Goal: Task Accomplishment & Management: Complete application form

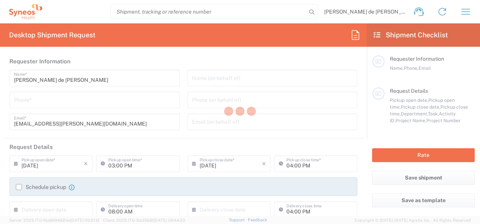
type input "3243"
type input "[GEOGRAPHIC_DATA]"
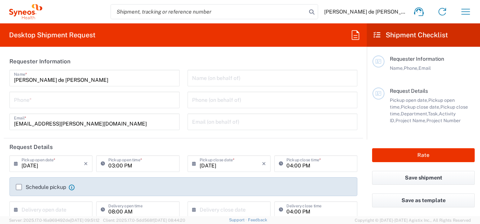
click at [127, 101] on input "tel" at bounding box center [94, 99] width 161 height 13
type input "INC Research Clin Svcs [GEOGRAPHIC_DATA]"
type input "6691167021"
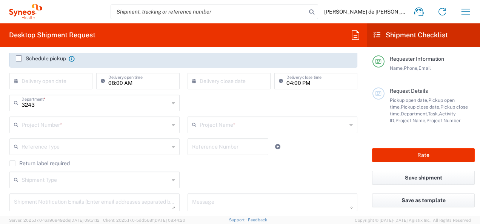
scroll to position [132, 0]
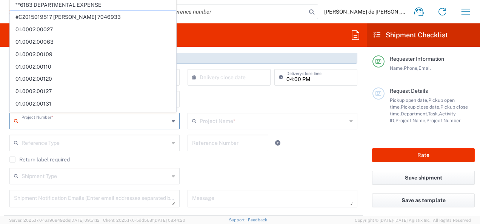
click at [81, 118] on input "text" at bounding box center [94, 120] width 147 height 13
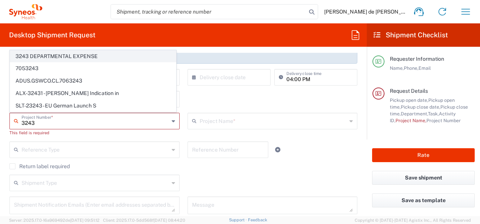
click at [81, 58] on span "3243 DEPARTMENTAL EXPENSE" at bounding box center [93, 57] width 166 height 12
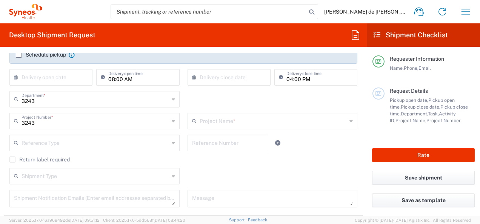
type input "3243 DEPARTMENTAL EXPENSE"
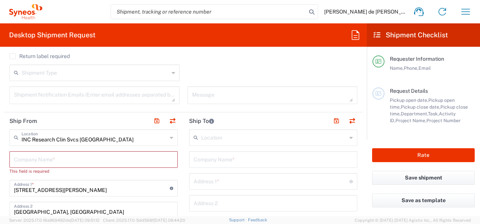
scroll to position [230, 0]
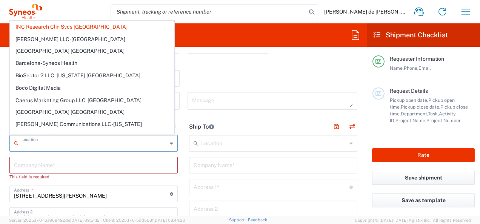
click at [121, 142] on input "text" at bounding box center [94, 142] width 146 height 13
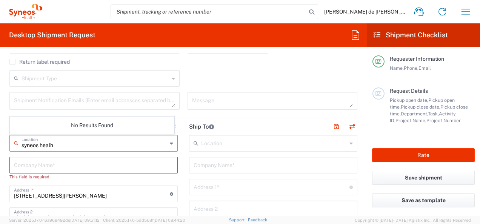
click at [91, 144] on input "syneos healh" at bounding box center [94, 142] width 146 height 13
type input "m"
click at [91, 144] on input "[GEOGRAPHIC_DATA]" at bounding box center [94, 142] width 146 height 13
click at [91, 144] on input "mexicoM" at bounding box center [94, 142] width 146 height 13
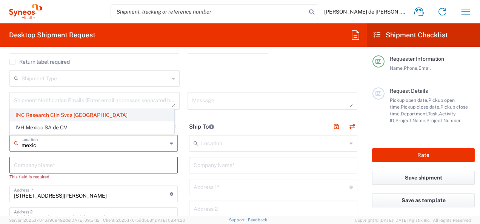
type input "mexic"
click at [78, 118] on span "INC Research Clin Svcs [GEOGRAPHIC_DATA]" at bounding box center [92, 115] width 164 height 12
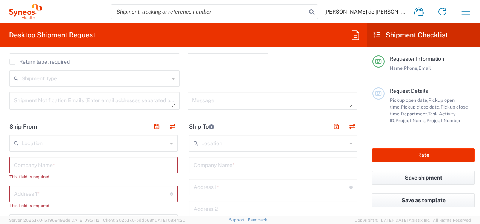
click at [84, 150] on div "Location" at bounding box center [93, 143] width 168 height 17
click at [92, 142] on input "text" at bounding box center [94, 142] width 146 height 13
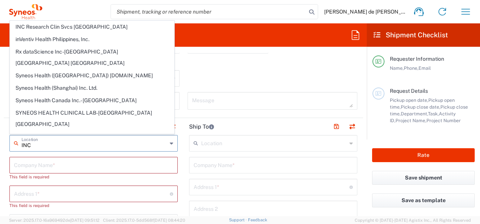
click at [74, 140] on input "INC" at bounding box center [94, 142] width 146 height 13
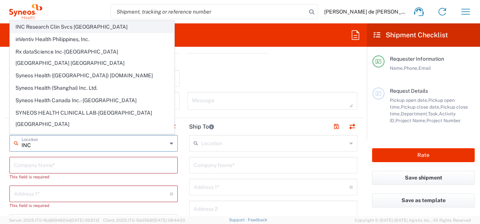
click at [72, 31] on span "INC Research Clin Svcs [GEOGRAPHIC_DATA]" at bounding box center [92, 27] width 164 height 12
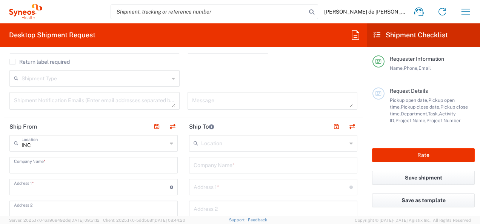
type input "INC Research Clin Svcs [GEOGRAPHIC_DATA]"
type input "[STREET_ADDRESS][PERSON_NAME]"
type input "[GEOGRAPHIC_DATA], [GEOGRAPHIC_DATA]"
type input "Tlalnepantla"
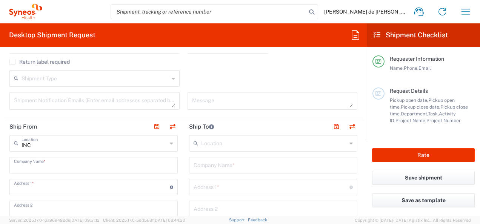
type input "[GEOGRAPHIC_DATA]"
type input "54060"
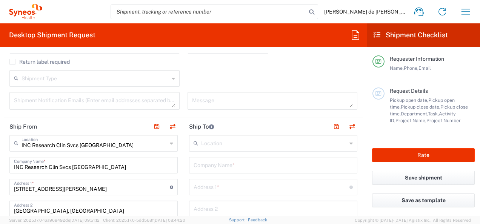
type input "[GEOGRAPHIC_DATA]"
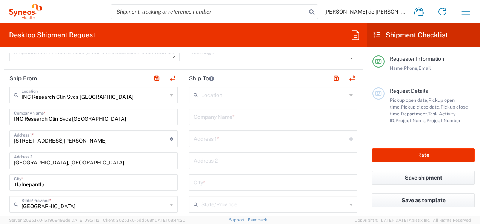
scroll to position [280, 0]
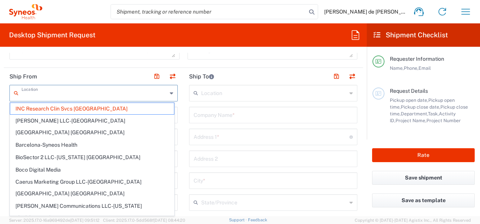
drag, startPoint x: 124, startPoint y: 97, endPoint x: 1, endPoint y: 88, distance: 123.7
click at [1, 88] on form "Requester Information [PERSON_NAME] de [PERSON_NAME] Name * [PHONE_NUMBER] Phon…" at bounding box center [183, 134] width 367 height 163
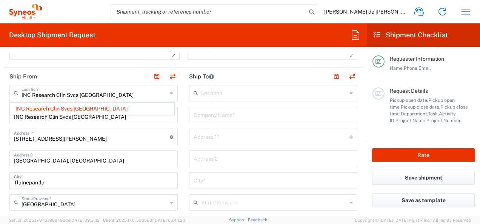
click at [0, 127] on html "[PERSON_NAME] de [PERSON_NAME] Home Shipment estimator Shipment tracking Deskto…" at bounding box center [240, 112] width 480 height 224
type input "INC Research Clin Svcs [GEOGRAPHIC_DATA]"
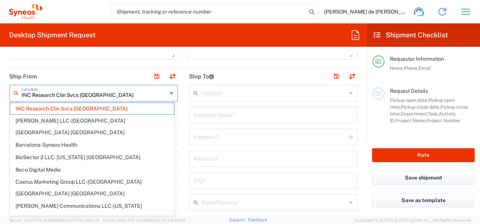
click at [101, 96] on input "INC Research Clin Svcs [GEOGRAPHIC_DATA]" at bounding box center [94, 92] width 146 height 13
click at [0, 75] on html "[PERSON_NAME] de [PERSON_NAME] Home Shipment estimator Shipment tracking Deskto…" at bounding box center [240, 112] width 480 height 224
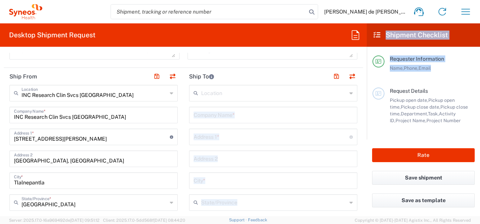
drag, startPoint x: 367, startPoint y: 111, endPoint x: 364, endPoint y: 118, distance: 7.2
click at [364, 118] on div "Desktop Shipment Request Requester Information [PERSON_NAME] de [PERSON_NAME] N…" at bounding box center [240, 119] width 480 height 193
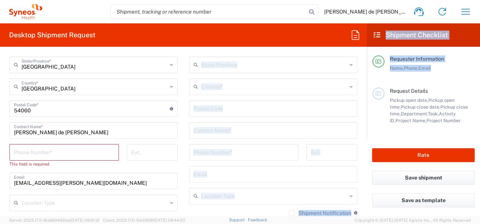
scroll to position [428, 0]
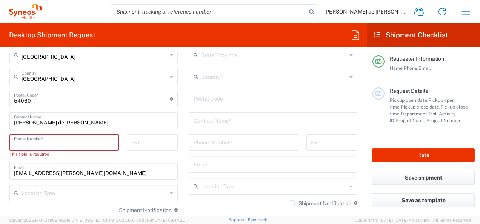
click at [48, 137] on input "tel" at bounding box center [64, 141] width 100 height 13
click at [0, 138] on html "[PERSON_NAME] de [PERSON_NAME] Home Shipment estimator Shipment tracking Deskto…" at bounding box center [240, 112] width 480 height 224
click at [57, 124] on input "[PERSON_NAME] de [PERSON_NAME]" at bounding box center [93, 120] width 159 height 13
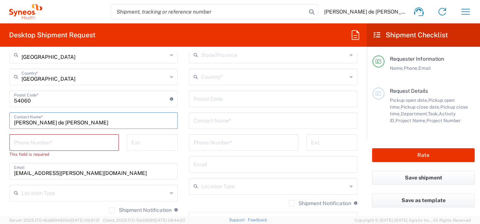
click at [57, 124] on input "[PERSON_NAME] de [PERSON_NAME]" at bounding box center [93, 120] width 159 height 13
click at [78, 123] on input "[PERSON_NAME] de [PERSON_NAME]" at bounding box center [93, 120] width 159 height 13
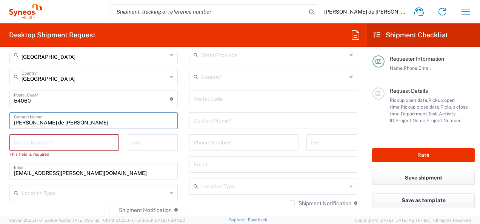
type input "[PERSON_NAME] de [PERSON_NAME]"
drag, startPoint x: 91, startPoint y: 121, endPoint x: -2, endPoint y: 119, distance: 92.1
click at [0, 119] on html "[PERSON_NAME] de [PERSON_NAME] Home Shipment estimator Shipment tracking Deskto…" at bounding box center [240, 112] width 480 height 224
type input "[PERSON_NAME] del [PERSON_NAME]"
click at [77, 143] on input "tel" at bounding box center [64, 141] width 100 height 13
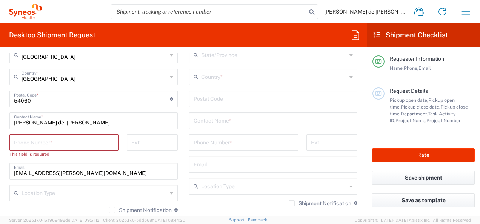
click at [0, 142] on html "[PERSON_NAME] de [PERSON_NAME] Home Shipment estimator Shipment tracking Deskto…" at bounding box center [240, 112] width 480 height 224
click at [69, 172] on input "[EMAIL_ADDRESS][PERSON_NAME][DOMAIN_NAME]" at bounding box center [93, 170] width 159 height 13
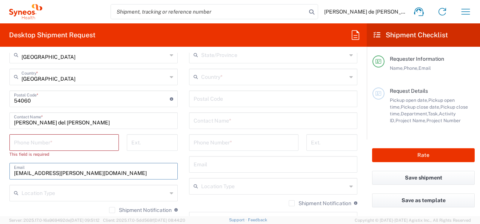
paste input "[EMAIL_ADDRESS][PERSON_NAME][DOMAIN_NAME]"
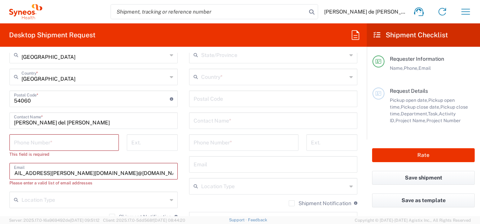
click at [69, 172] on input "[EMAIL_ADDRESS][PERSON_NAME][DOMAIN_NAME]@[DOMAIN_NAME]" at bounding box center [93, 170] width 159 height 13
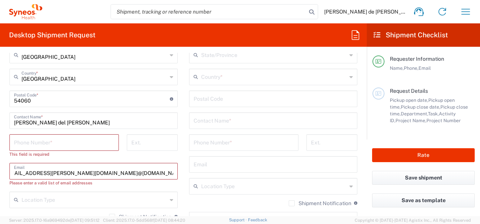
type input "cassandradejesus..[PERSON_NAME][EMAIL_ADDRESS][DOMAIN_NAME]@[DOMAIN_NAME]"
click at [69, 172] on input "cassandradejesus..[PERSON_NAME][EMAIL_ADDRESS][DOMAIN_NAME]@[DOMAIN_NAME]" at bounding box center [93, 170] width 159 height 13
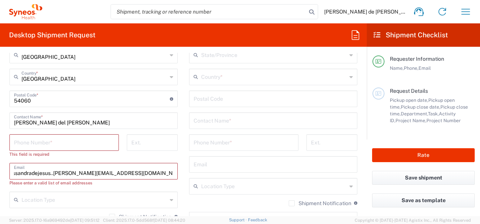
click at [69, 172] on input "cassandradejesus..[PERSON_NAME][EMAIL_ADDRESS][DOMAIN_NAME]@[DOMAIN_NAME]" at bounding box center [93, 170] width 159 height 13
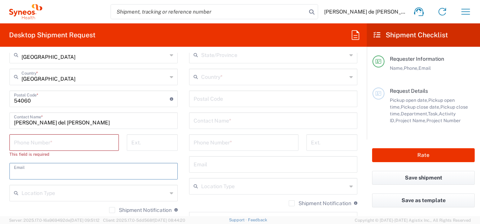
scroll to position [0, 0]
paste input "[EMAIL_ADDRESS][PERSON_NAME][DOMAIN_NAME]"
type input "[EMAIL_ADDRESS][PERSON_NAME][DOMAIN_NAME]"
click at [0, 150] on html "[PERSON_NAME] de [PERSON_NAME] Home Shipment estimator Shipment tracking Deskto…" at bounding box center [240, 112] width 480 height 224
click at [68, 148] on input "tel" at bounding box center [64, 141] width 100 height 13
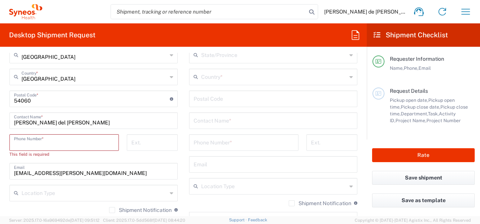
click at [52, 143] on input "tel" at bounding box center [64, 141] width 100 height 13
paste input "55 6599 7772"
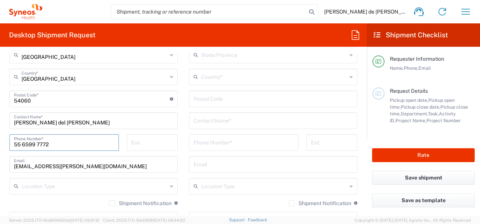
type input "55 6599 7772"
click at [0, 154] on html "[PERSON_NAME] de [PERSON_NAME] Home Shipment estimator Shipment tracking Deskto…" at bounding box center [240, 112] width 480 height 224
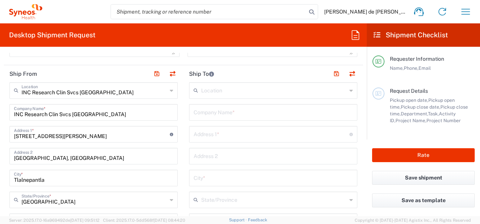
scroll to position [281, 0]
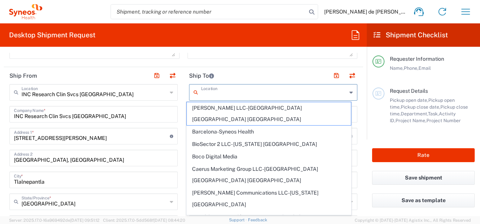
click at [231, 92] on input "text" at bounding box center [274, 91] width 146 height 13
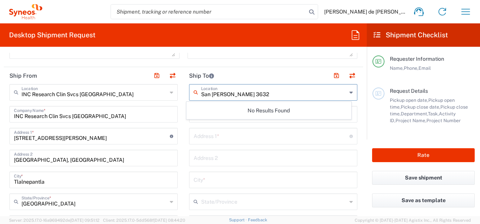
click at [231, 92] on input "San [PERSON_NAME] 3632" at bounding box center [274, 91] width 146 height 13
type input "San [PERSON_NAME] 3632"
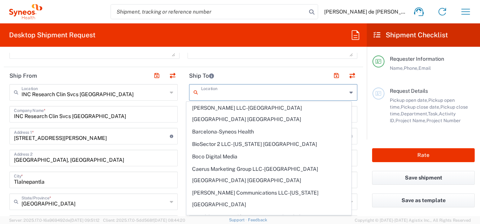
click at [0, 91] on html "[PERSON_NAME] de [PERSON_NAME] Home Shipment estimator Shipment tracking Deskto…" at bounding box center [240, 112] width 480 height 224
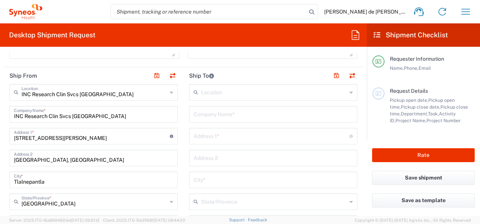
click at [220, 118] on input "text" at bounding box center [272, 113] width 159 height 13
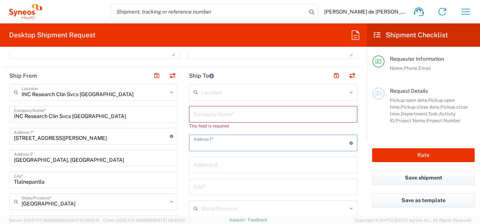
click at [209, 140] on input "text" at bounding box center [271, 142] width 156 height 13
click at [244, 145] on input "[STREET_ADDRESS][PERSON_NAME][PERSON_NAME]" at bounding box center [271, 142] width 156 height 13
type input "[STREET_ADDRESS][PERSON_NAME]. [GEOGRAPHIC_DATA][PERSON_NAME]"
click at [224, 178] on div "City *" at bounding box center [273, 186] width 168 height 17
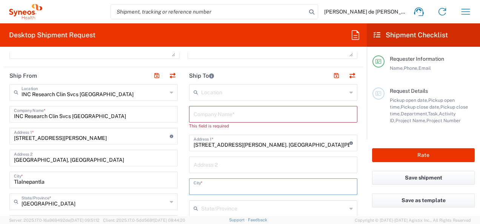
click at [214, 180] on input "text" at bounding box center [272, 186] width 159 height 13
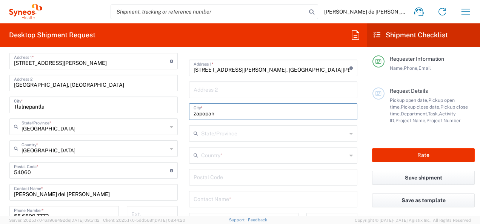
scroll to position [362, 0]
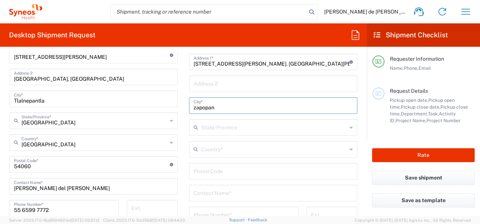
click at [309, 109] on input "zapopan" at bounding box center [272, 104] width 159 height 13
click at [309, 109] on input "Zapopan" at bounding box center [272, 104] width 159 height 13
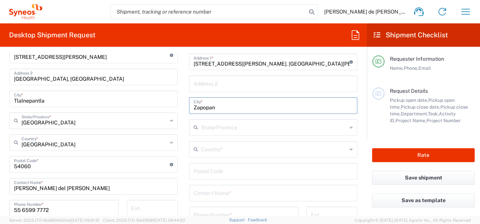
type input "Zapopan"
click at [217, 125] on input "text" at bounding box center [274, 126] width 146 height 13
click at [196, 150] on div "No Results Found" at bounding box center [268, 145] width 164 height 17
click at [231, 150] on div "No Results Found" at bounding box center [268, 145] width 164 height 17
click at [216, 124] on input "text" at bounding box center [274, 126] width 146 height 13
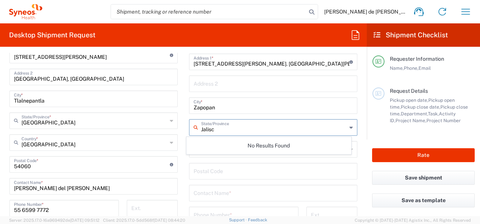
type input "[GEOGRAPHIC_DATA]"
click at [216, 124] on input "[GEOGRAPHIC_DATA]" at bounding box center [274, 126] width 146 height 13
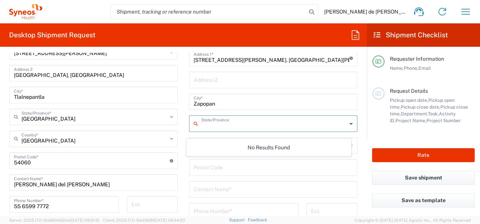
scroll to position [352, 0]
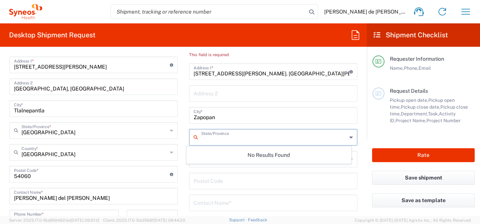
click at [358, 144] on form "Requester Information [PERSON_NAME] de [PERSON_NAME] Name * [PHONE_NUMBER] Phon…" at bounding box center [183, 134] width 367 height 163
click at [229, 165] on div "Country *" at bounding box center [273, 159] width 168 height 17
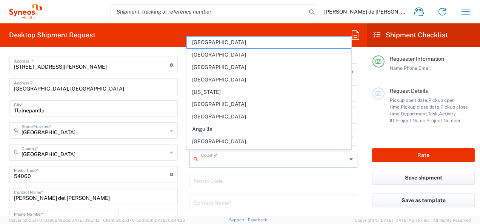
click at [233, 155] on input "text" at bounding box center [274, 158] width 146 height 13
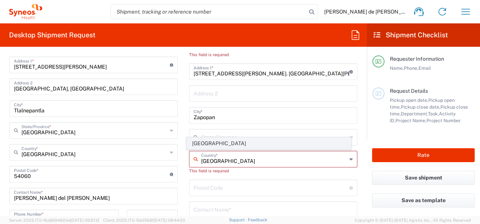
type input "[GEOGRAPHIC_DATA]"
click at [198, 143] on span "[GEOGRAPHIC_DATA]" at bounding box center [269, 144] width 164 height 12
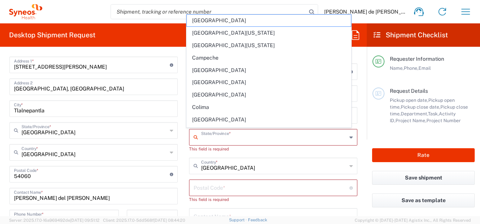
click at [222, 137] on input "text" at bounding box center [274, 136] width 146 height 13
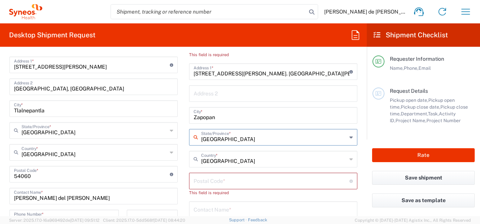
click at [193, 136] on icon at bounding box center [197, 137] width 8 height 12
type input "[GEOGRAPHIC_DATA]"
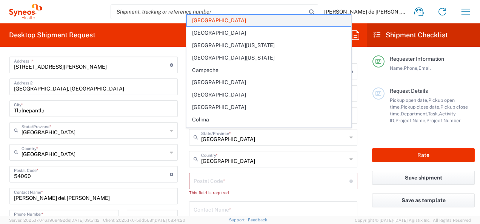
click at [207, 19] on span "[GEOGRAPHIC_DATA]" at bounding box center [269, 21] width 164 height 12
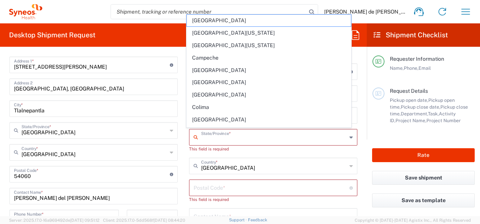
click at [246, 141] on input "text" at bounding box center [274, 136] width 146 height 13
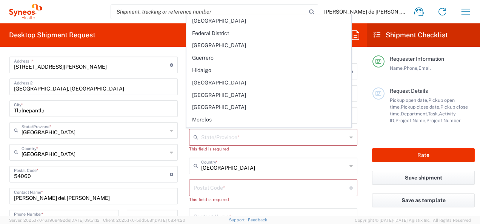
drag, startPoint x: 223, startPoint y: 79, endPoint x: 262, endPoint y: 88, distance: 39.8
click at [223, 79] on span "[GEOGRAPHIC_DATA]" at bounding box center [269, 83] width 164 height 12
type input "[GEOGRAPHIC_DATA]"
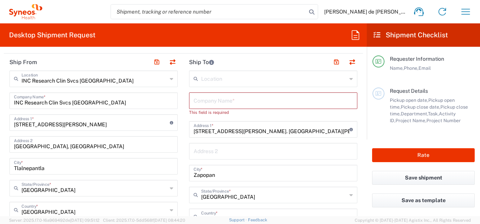
scroll to position [289, 0]
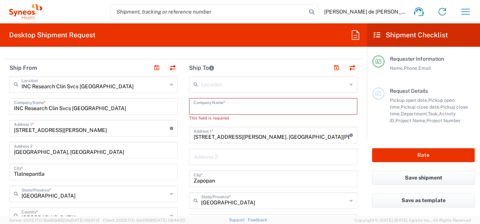
click at [236, 105] on input "text" at bounding box center [272, 105] width 159 height 13
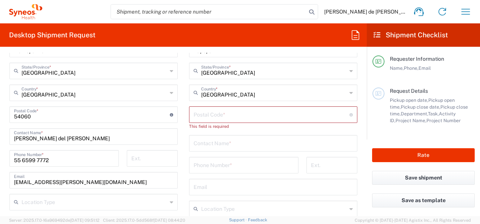
scroll to position [414, 0]
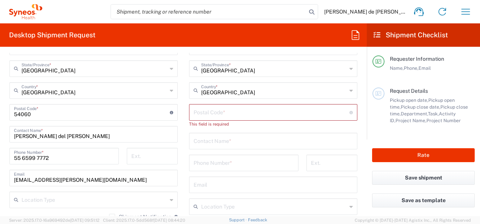
type input "[PERSON_NAME]"
click at [215, 109] on input "undefined" at bounding box center [271, 111] width 156 height 13
type input "45040"
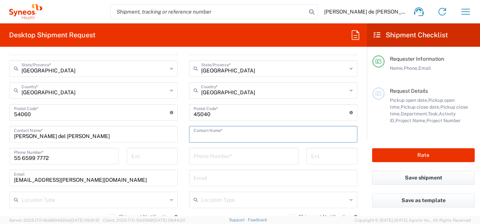
click at [232, 136] on input "text" at bounding box center [272, 133] width 159 height 13
type input "[PERSON_NAME]"
click at [225, 159] on input "tel" at bounding box center [243, 155] width 100 height 13
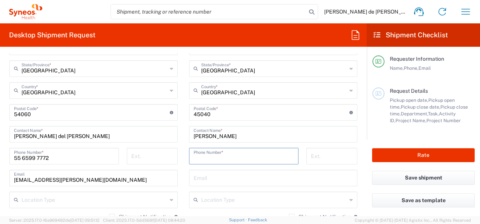
click at [225, 159] on input "tel" at bounding box center [243, 155] width 100 height 13
type input "6691167021"
click at [326, 161] on input "tel" at bounding box center [332, 155] width 42 height 13
click at [235, 185] on div "Email" at bounding box center [273, 178] width 168 height 17
click at [244, 180] on input "text" at bounding box center [272, 177] width 159 height 13
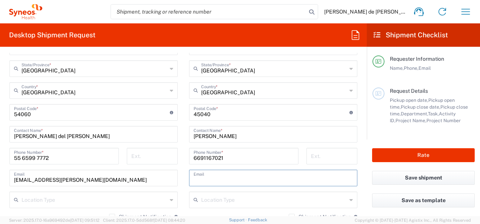
click at [201, 176] on input "text" at bounding box center [272, 177] width 159 height 13
paste input "[EMAIL_ADDRESS][PERSON_NAME][DOMAIN_NAME]"
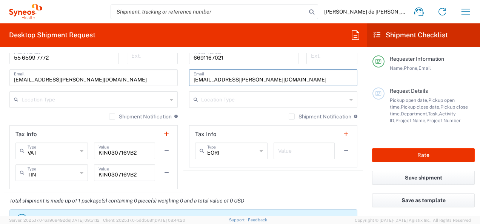
scroll to position [543, 0]
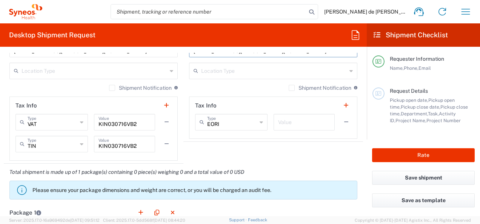
type input "[EMAIL_ADDRESS][PERSON_NAME][DOMAIN_NAME]"
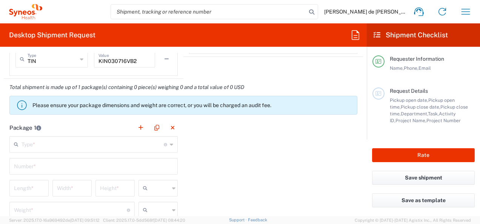
scroll to position [630, 0]
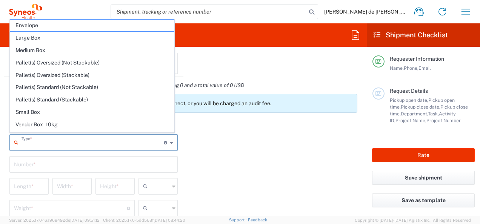
click at [98, 147] on input "text" at bounding box center [92, 141] width 142 height 13
click at [264, 151] on div "Package 1 Type * Material used to package goods Envelope Large Box Medium Box P…" at bounding box center [183, 200] width 359 height 166
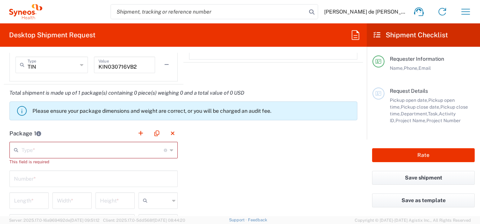
scroll to position [645, 0]
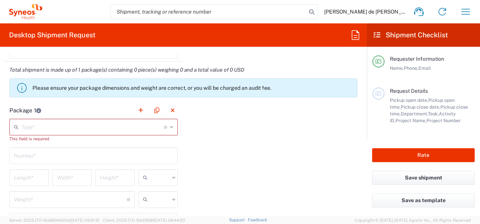
click at [132, 123] on input "text" at bounding box center [92, 126] width 142 height 13
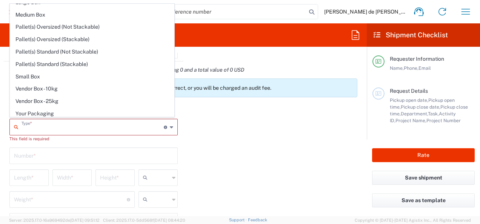
scroll to position [0, 0]
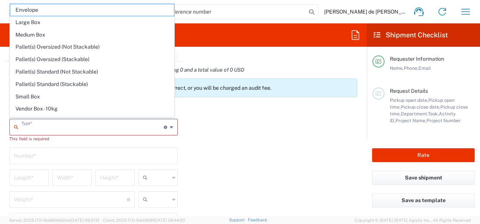
click at [29, 125] on input "text" at bounding box center [92, 126] width 142 height 13
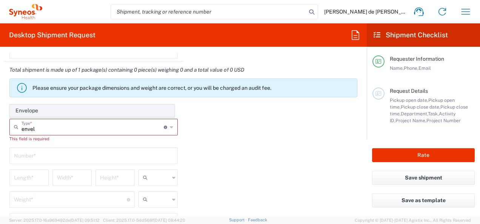
click at [133, 107] on span "Envelope" at bounding box center [92, 111] width 164 height 12
type input "Envelope"
type input "1"
type input "9.5"
type input "12.5"
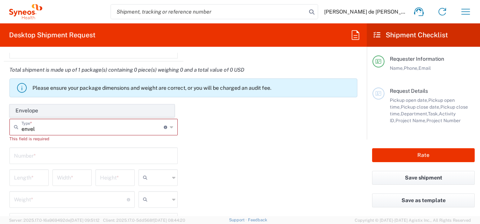
type input "0.25"
type input "in"
type input "0.45"
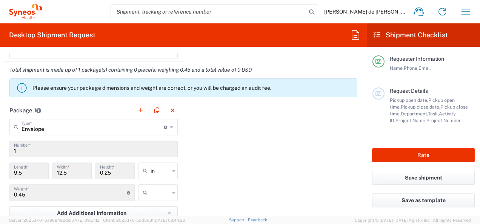
click at [172, 172] on icon at bounding box center [173, 171] width 3 height 12
click at [150, 198] on span "cm" at bounding box center [155, 198] width 37 height 12
type input "24.13"
type input "31.75"
type input "0.64"
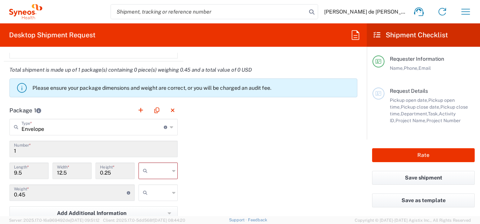
type input "cm"
click at [168, 190] on div at bounding box center [157, 192] width 39 height 17
click at [153, 205] on span "kgs" at bounding box center [155, 208] width 37 height 12
type input "kgs"
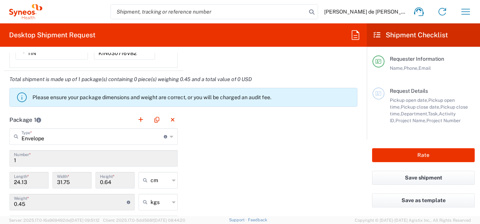
click at [296, 132] on div "Package 1 Envelope Type * Material used to package goods Envelope 1 Number * 24…" at bounding box center [183, 194] width 359 height 166
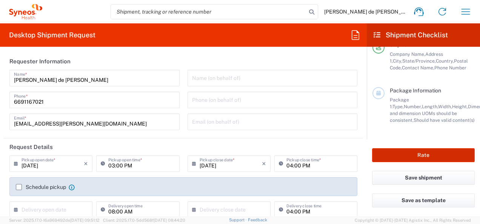
click at [442, 161] on button "Rate" at bounding box center [423, 155] width 103 height 14
click at [436, 157] on button "Rate" at bounding box center [423, 155] width 103 height 14
type input "3243 DEPARTMENTAL EXPENSE"
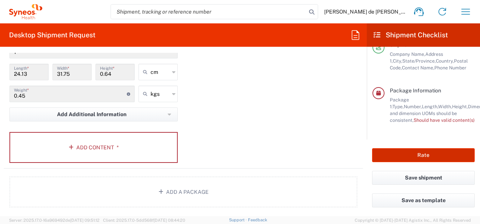
scroll to position [727, 0]
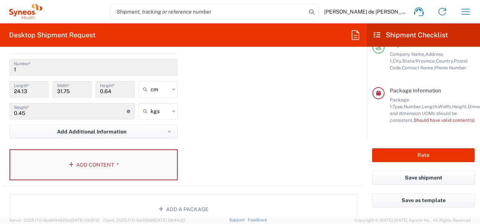
click at [121, 159] on button "Add Content *" at bounding box center [93, 164] width 168 height 31
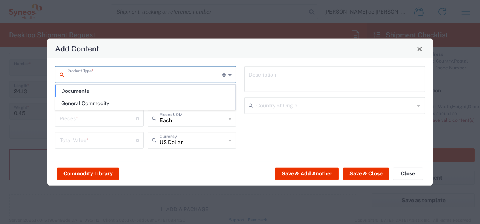
click at [105, 72] on input "text" at bounding box center [144, 74] width 155 height 13
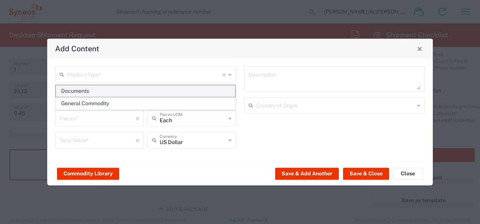
click at [91, 86] on span "Documents" at bounding box center [146, 91] width 180 height 12
type input "Documents"
type input "1"
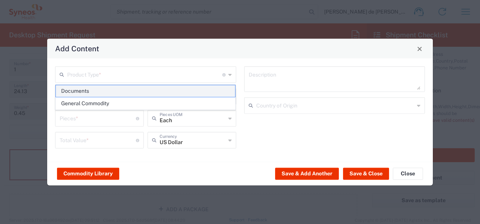
type textarea "Documents"
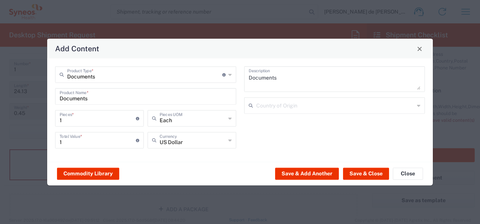
click at [231, 140] on icon at bounding box center [229, 140] width 3 height 12
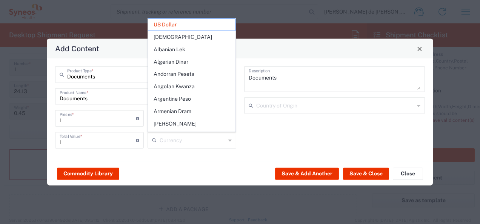
click at [264, 152] on div "Documents Description Country of Origin" at bounding box center [334, 110] width 189 height 88
type input "US Dollar"
click at [209, 145] on input "text" at bounding box center [193, 139] width 66 height 13
type input "[GEOGRAPHIC_DATA]"
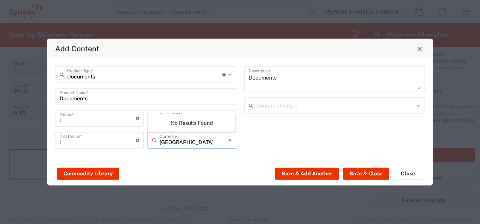
click at [193, 143] on input "[GEOGRAPHIC_DATA]" at bounding box center [193, 139] width 66 height 13
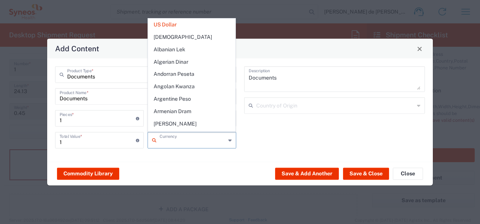
click at [306, 139] on div "Documents Description Country of Origin" at bounding box center [334, 110] width 189 height 88
type input "US Dollar"
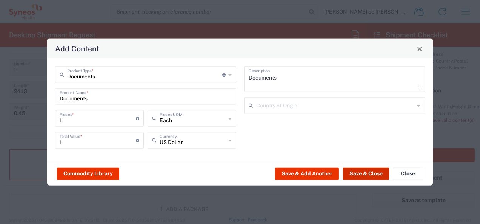
click at [367, 176] on button "Save & Close" at bounding box center [366, 173] width 46 height 12
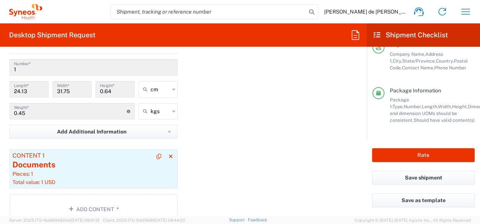
click at [117, 170] on div "Pieces: 1" at bounding box center [93, 173] width 162 height 7
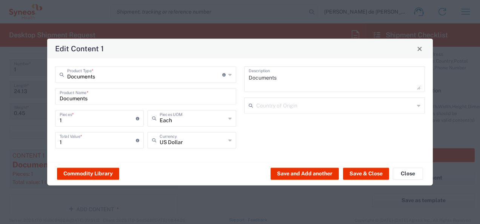
click at [230, 142] on icon at bounding box center [229, 140] width 3 height 12
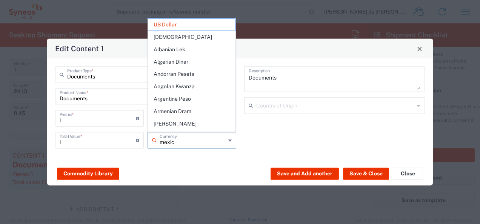
type input "[GEOGRAPHIC_DATA]"
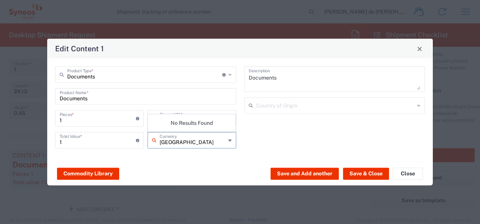
click at [205, 143] on input "[GEOGRAPHIC_DATA]" at bounding box center [193, 139] width 66 height 13
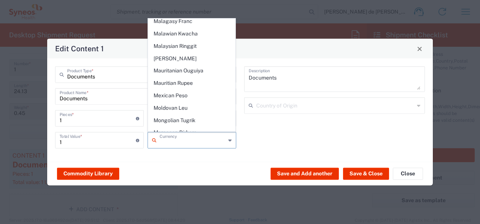
scroll to position [1158, 0]
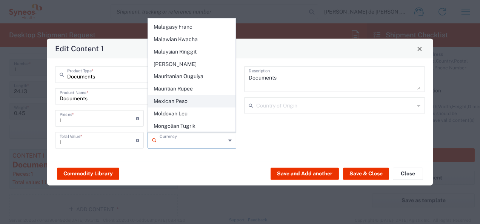
click at [183, 95] on span "Mexican Peso" at bounding box center [191, 101] width 87 height 12
type input "Mexican Peso"
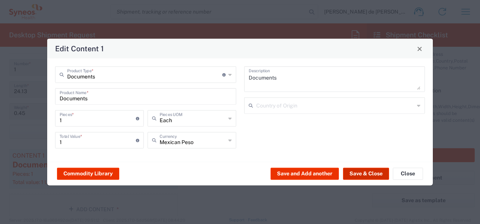
click at [362, 175] on button "Save & Close" at bounding box center [366, 173] width 46 height 12
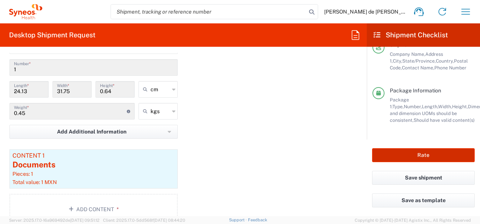
click at [437, 152] on button "Rate" at bounding box center [423, 155] width 103 height 14
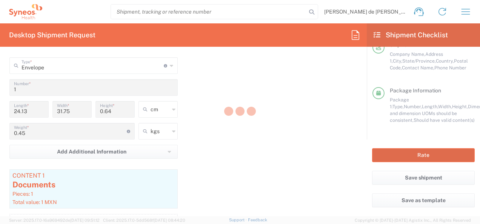
scroll to position [715, 0]
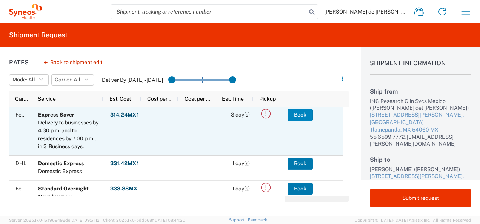
click at [300, 114] on button "Book" at bounding box center [299, 115] width 25 height 12
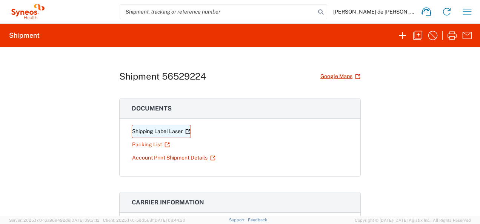
click at [166, 130] on link "Shipping Label Laser" at bounding box center [161, 131] width 59 height 13
